Goal: Use online tool/utility: Utilize a website feature to perform a specific function

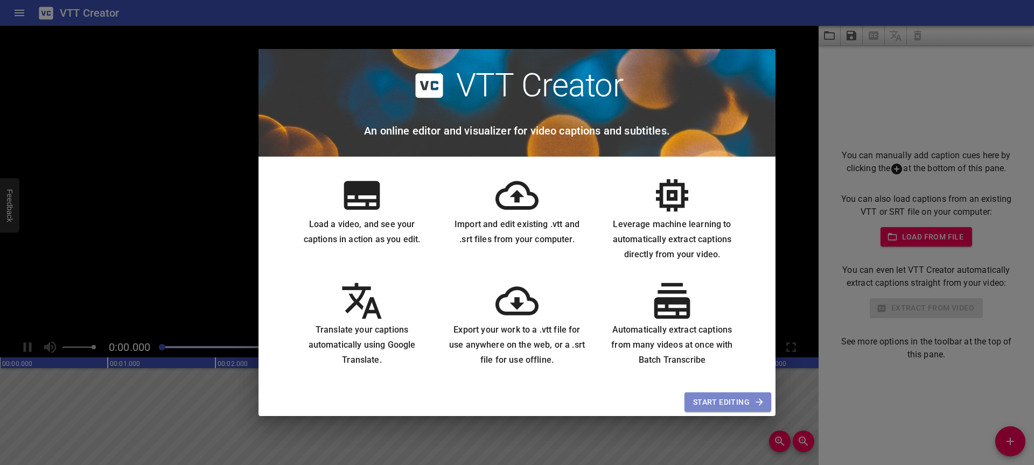
click at [739, 403] on span "Start Editing" at bounding box center [727, 402] width 69 height 13
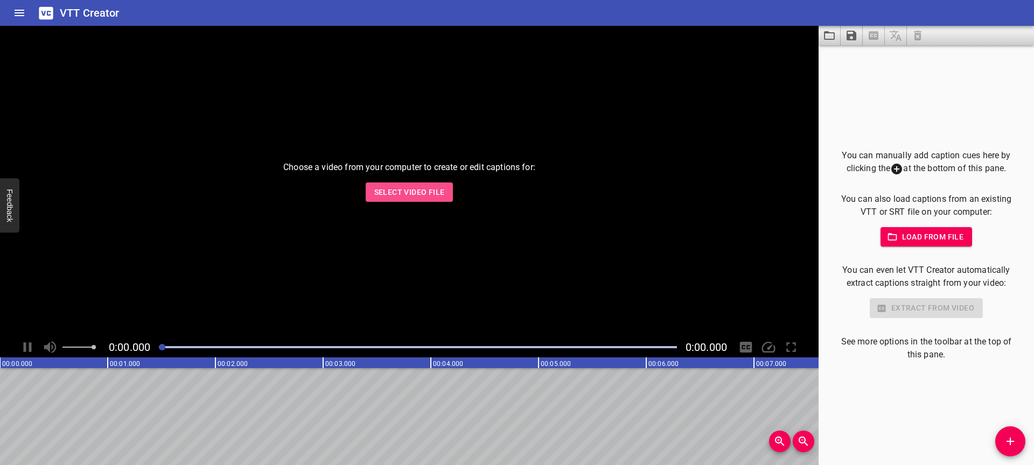
click at [429, 190] on span "Select Video File" at bounding box center [409, 192] width 71 height 13
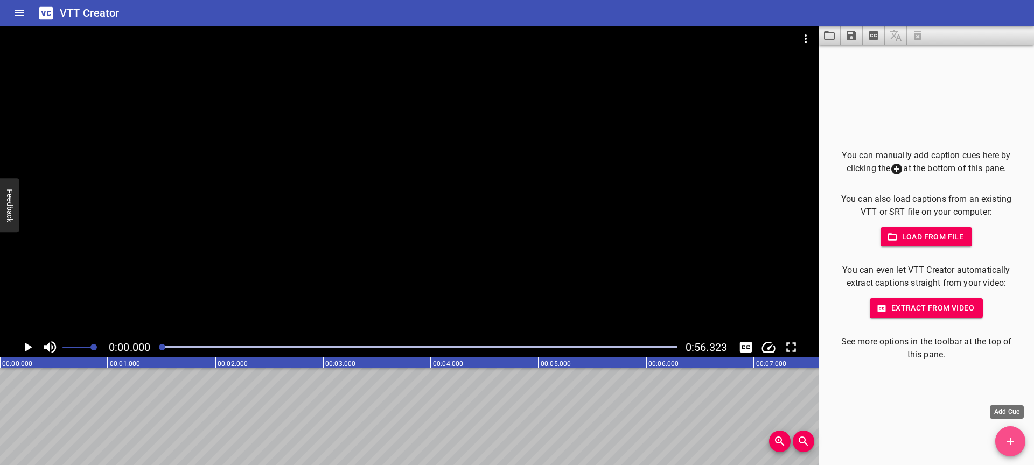
click at [1021, 438] on span "Add Cue" at bounding box center [1010, 441] width 30 height 13
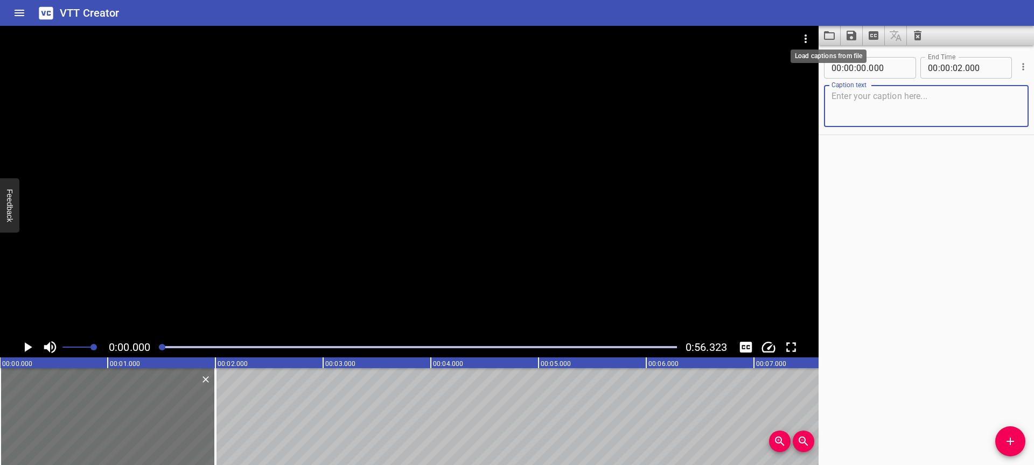
click at [832, 39] on icon "Load captions from file" at bounding box center [829, 35] width 11 height 9
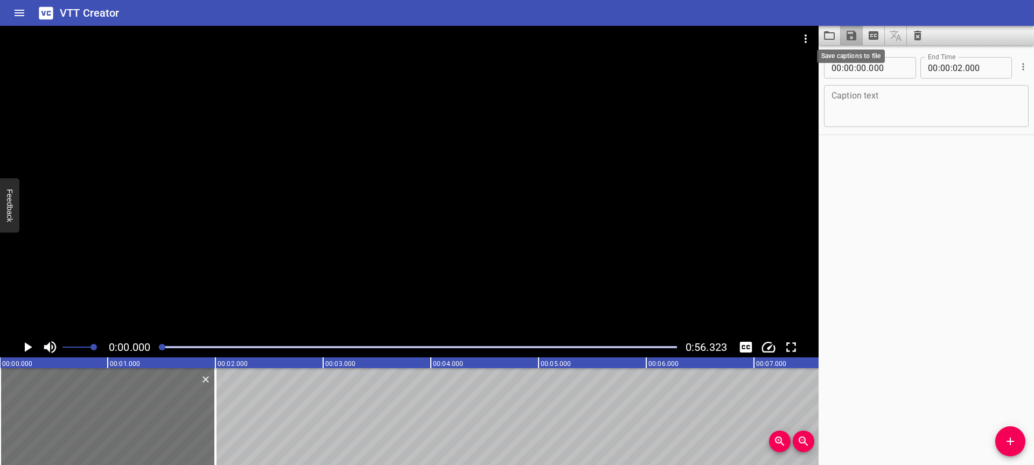
click at [847, 33] on icon "Save captions to file" at bounding box center [852, 36] width 10 height 10
click at [870, 61] on li "Save to VTT file" at bounding box center [880, 59] width 79 height 19
click at [26, 348] on icon "Play/Pause" at bounding box center [29, 348] width 8 height 10
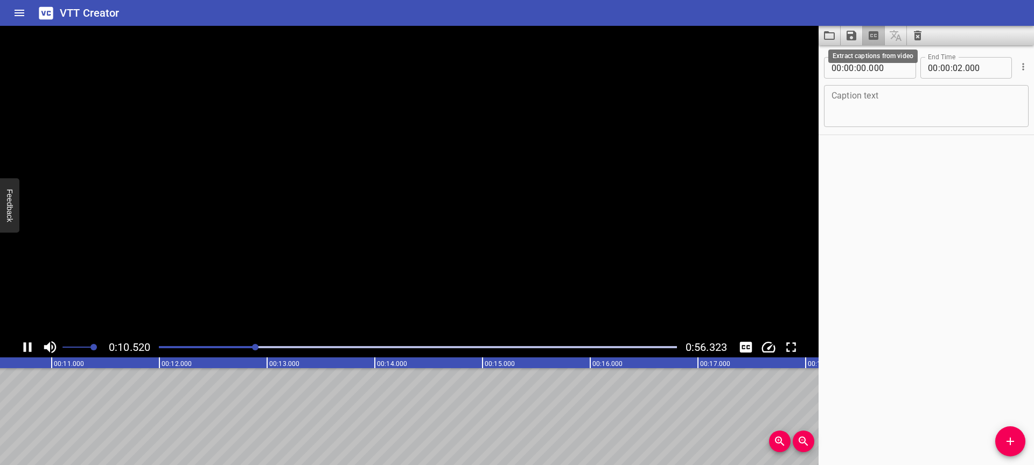
click at [877, 34] on icon "Extract captions from video" at bounding box center [874, 35] width 10 height 9
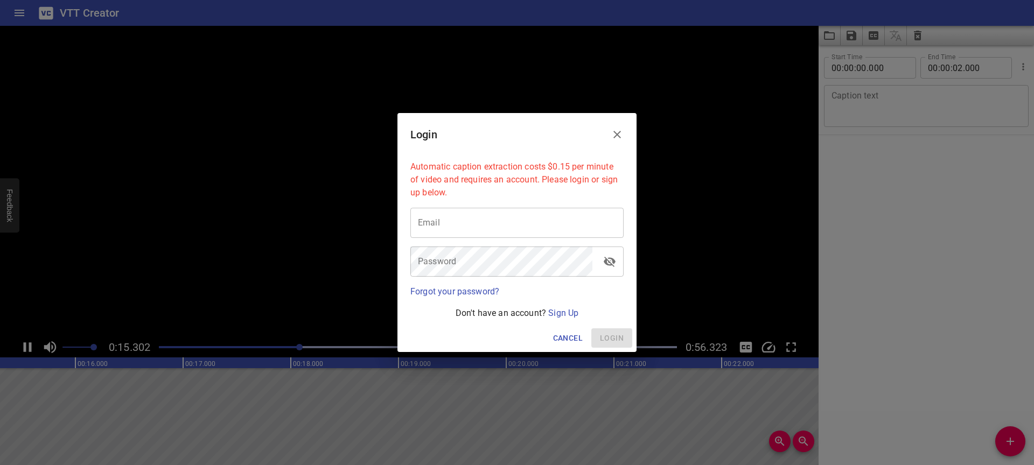
click at [618, 136] on icon "Close" at bounding box center [617, 135] width 8 height 8
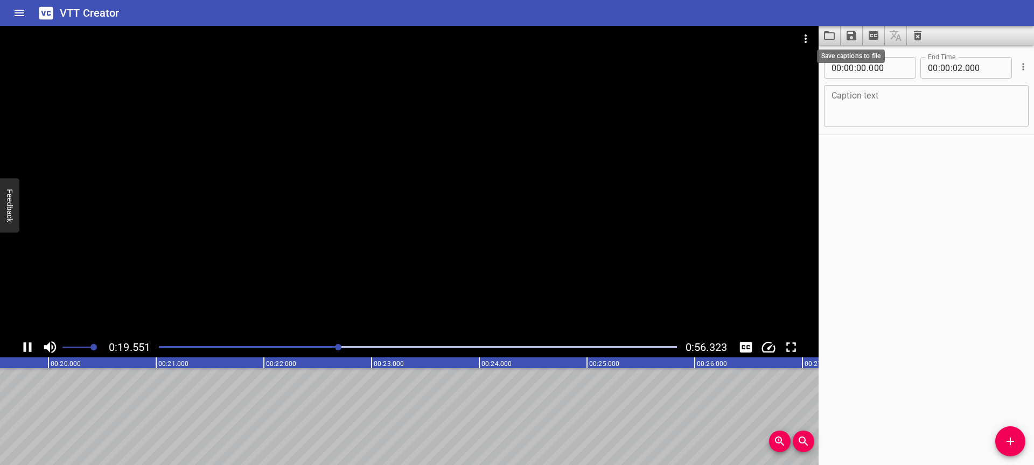
click at [851, 33] on icon "Save captions to file" at bounding box center [851, 35] width 13 height 13
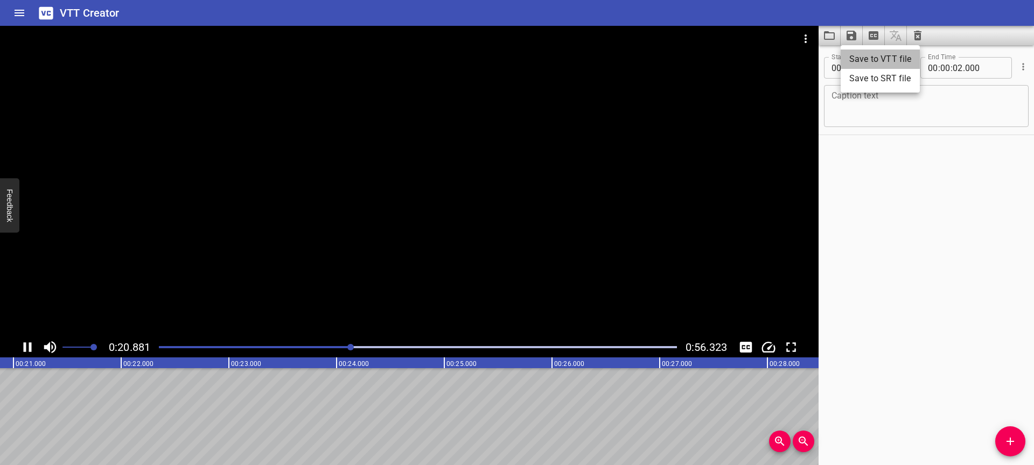
click at [868, 58] on li "Save to VTT file" at bounding box center [880, 59] width 79 height 19
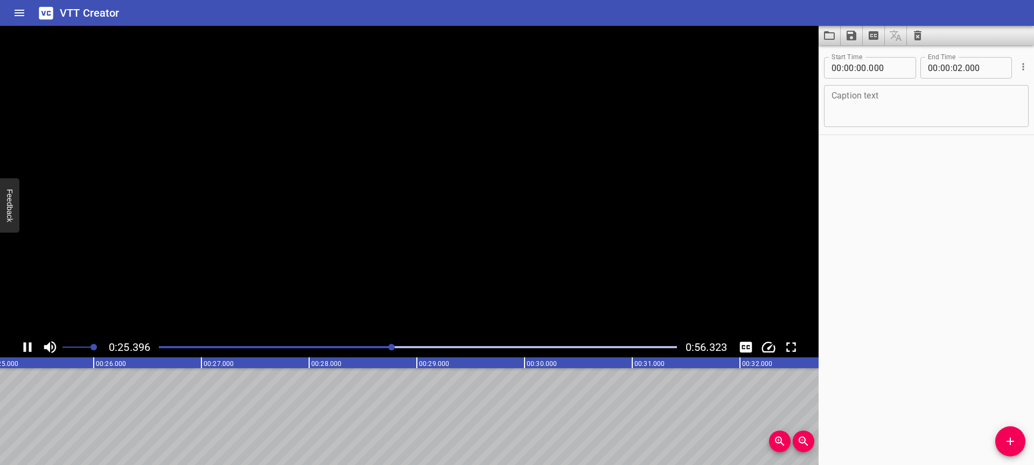
scroll to position [0, 2735]
